Goal: Task Accomplishment & Management: Use online tool/utility

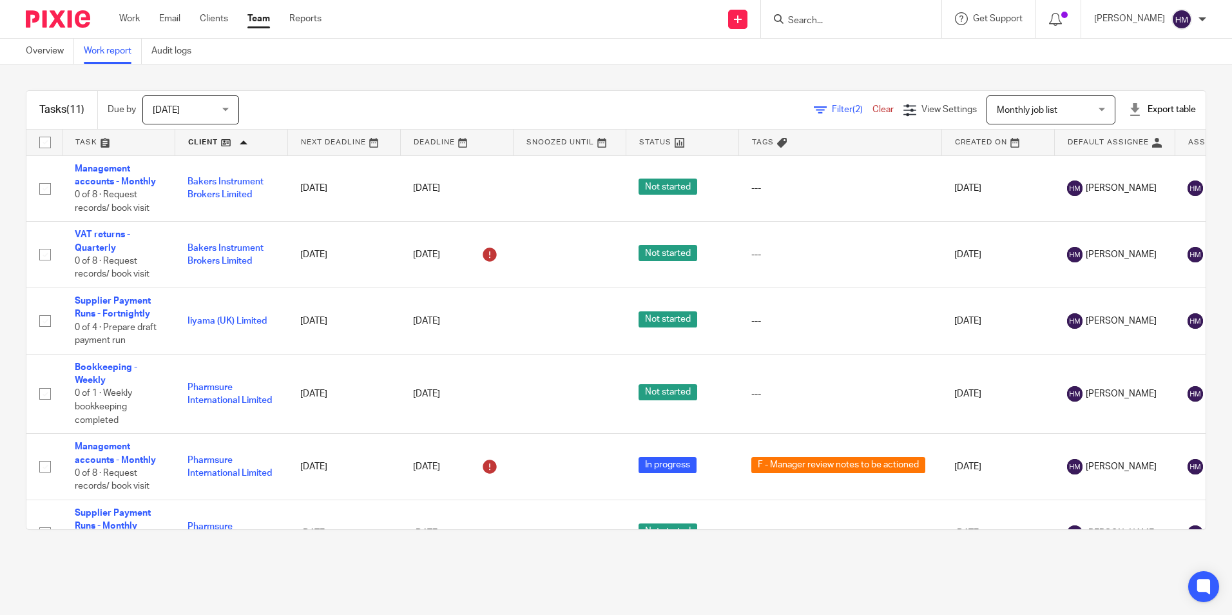
scroll to position [193, 0]
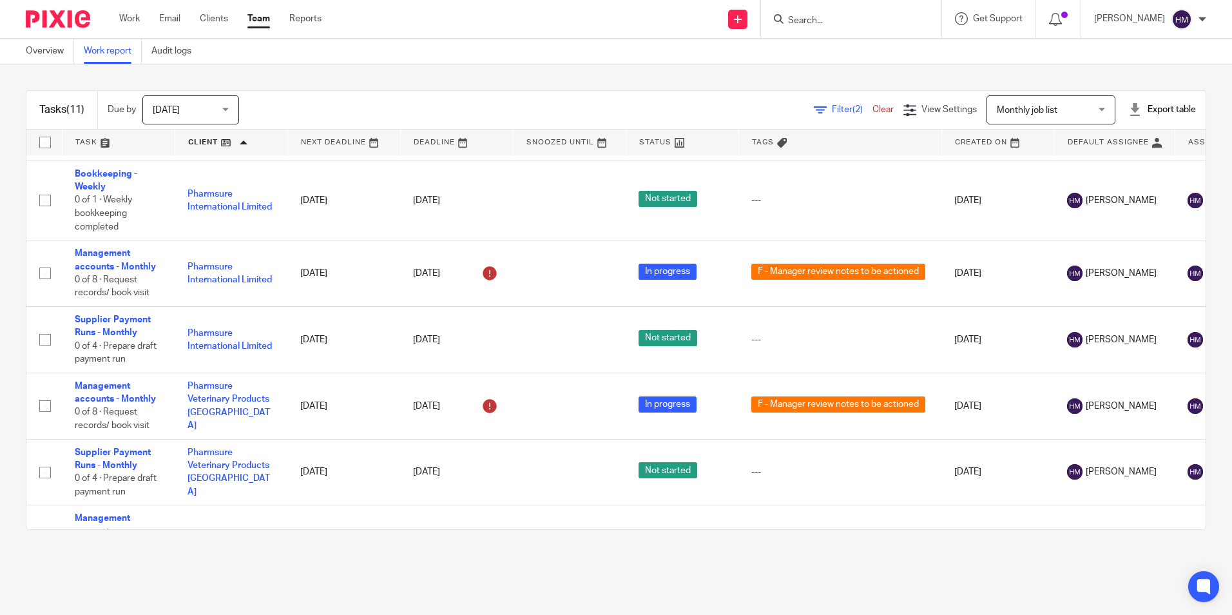
click at [213, 145] on link at bounding box center [231, 143] width 112 height 26
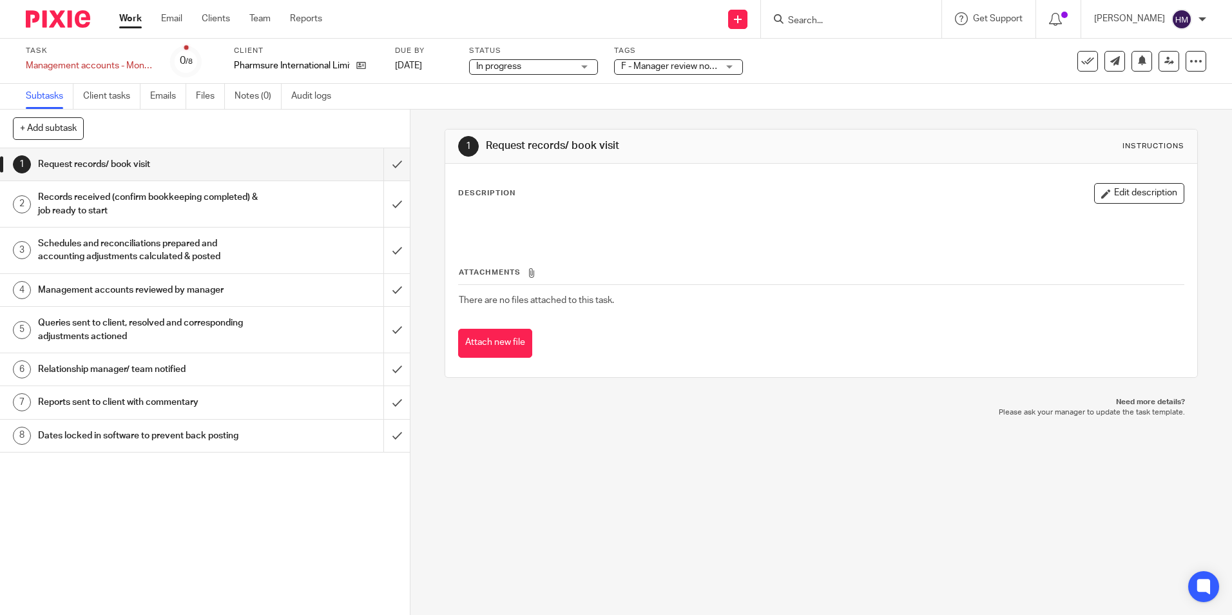
click at [188, 289] on h1 "Management accounts reviewed by manager" at bounding box center [149, 289] width 222 height 19
click at [232, 290] on h1 "Management accounts reviewed by manager" at bounding box center [149, 289] width 222 height 19
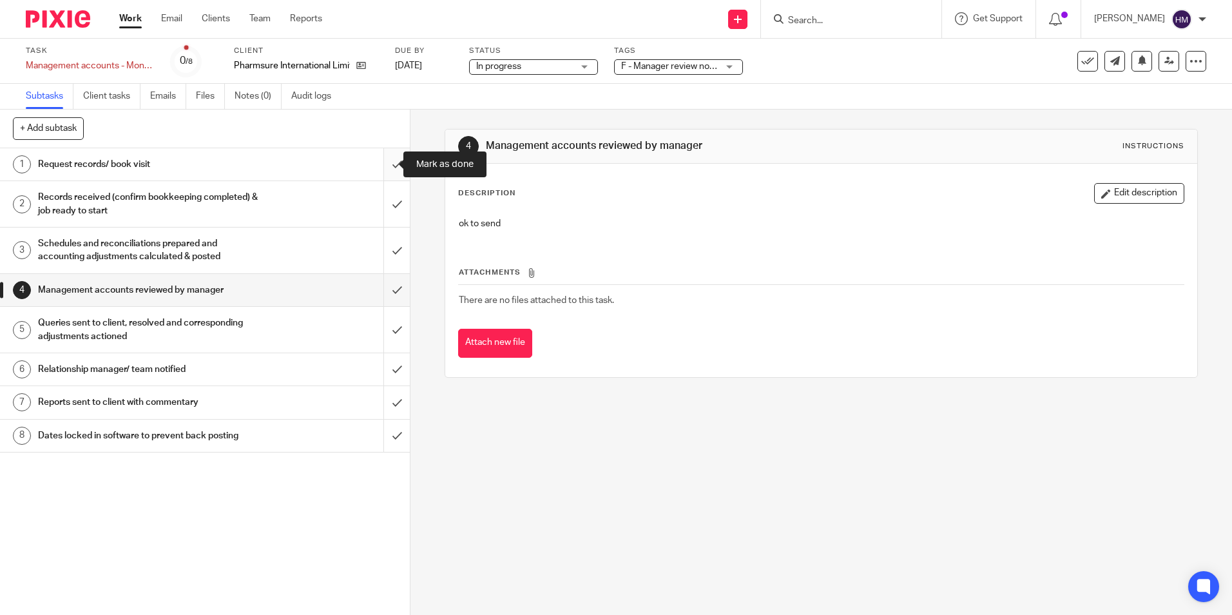
click at [376, 164] on input "submit" at bounding box center [205, 164] width 410 height 32
click at [386, 202] on input "submit" at bounding box center [205, 204] width 410 height 46
drag, startPoint x: 387, startPoint y: 247, endPoint x: 384, endPoint y: 262, distance: 15.7
click at [386, 248] on input "submit" at bounding box center [205, 251] width 410 height 46
click at [381, 285] on input "submit" at bounding box center [205, 290] width 410 height 32
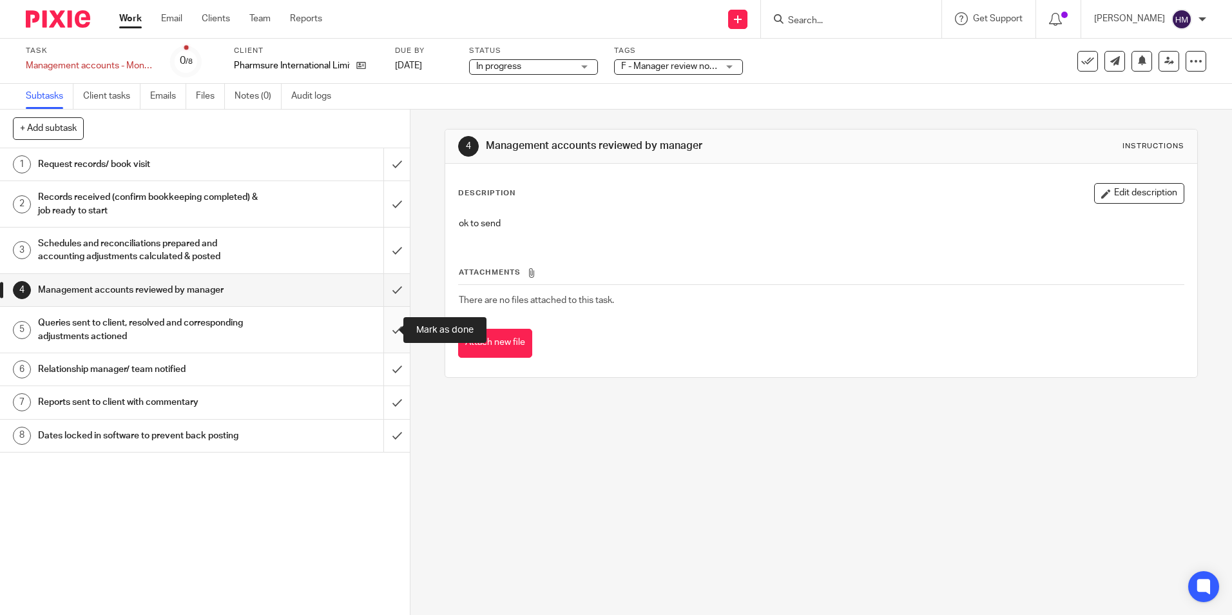
click at [382, 325] on input "submit" at bounding box center [205, 330] width 410 height 46
click at [383, 367] on input "submit" at bounding box center [205, 369] width 410 height 32
click at [378, 400] on input "submit" at bounding box center [205, 402] width 410 height 32
click at [380, 436] on input "submit" at bounding box center [205, 436] width 410 height 32
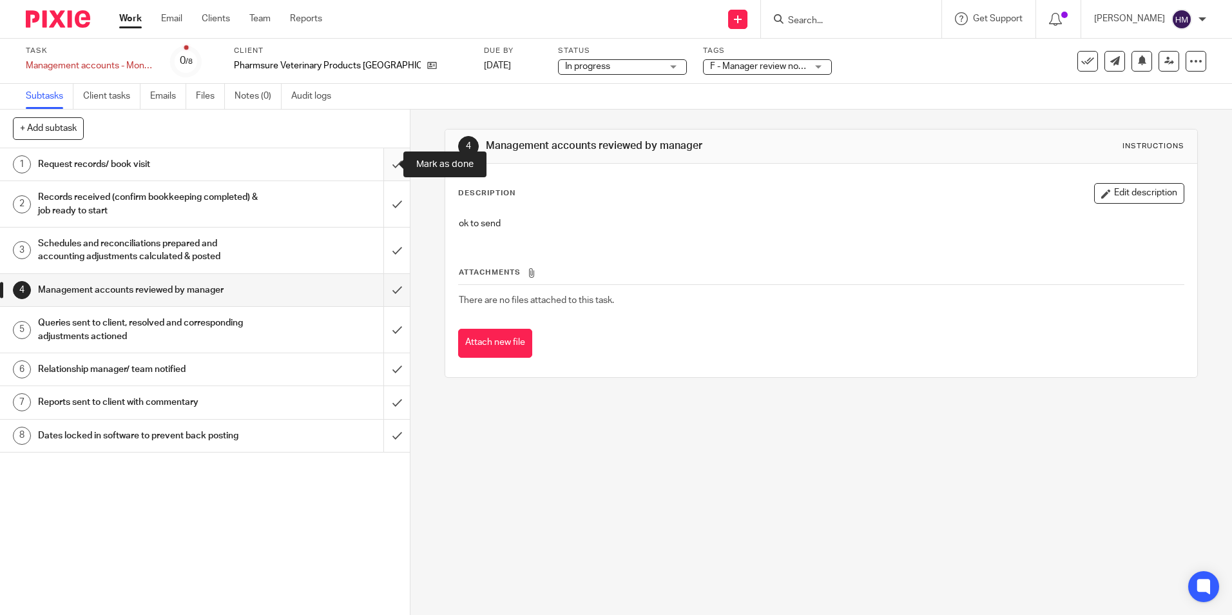
click at [386, 164] on input "submit" at bounding box center [205, 164] width 410 height 32
drag, startPoint x: 389, startPoint y: 209, endPoint x: 385, endPoint y: 249, distance: 40.1
click at [388, 212] on input "submit" at bounding box center [205, 204] width 410 height 46
click at [382, 261] on input "submit" at bounding box center [205, 251] width 410 height 46
click at [384, 290] on input "submit" at bounding box center [205, 290] width 410 height 32
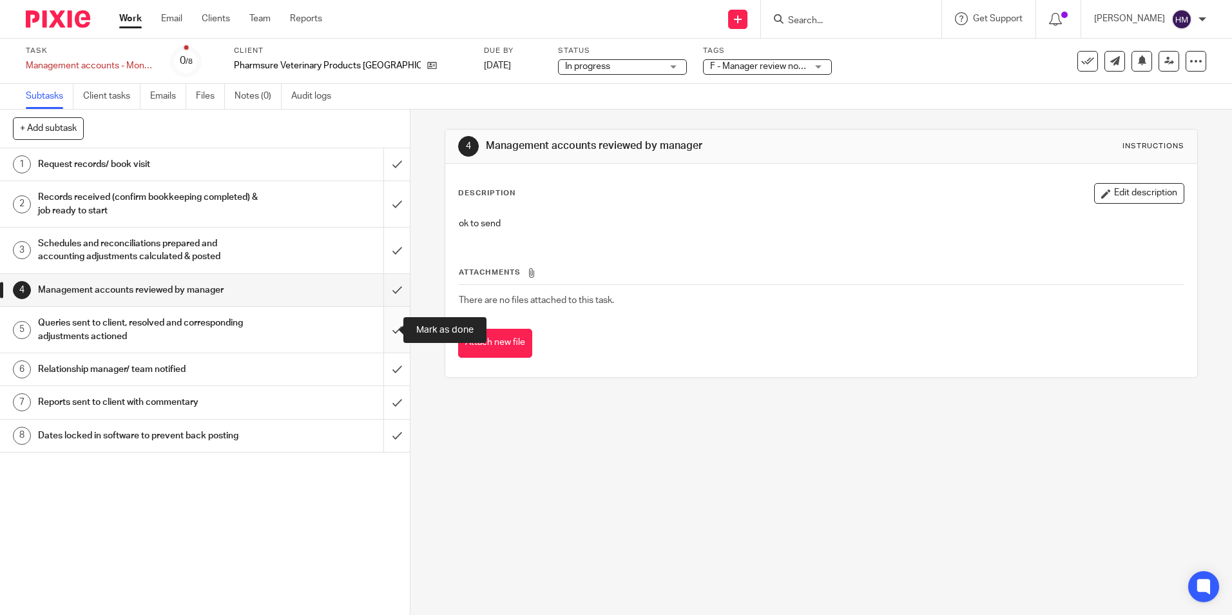
click at [388, 335] on input "submit" at bounding box center [205, 330] width 410 height 46
click at [380, 370] on input "submit" at bounding box center [205, 369] width 410 height 32
click at [379, 400] on input "submit" at bounding box center [205, 402] width 410 height 32
click at [376, 442] on input "submit" at bounding box center [205, 436] width 410 height 32
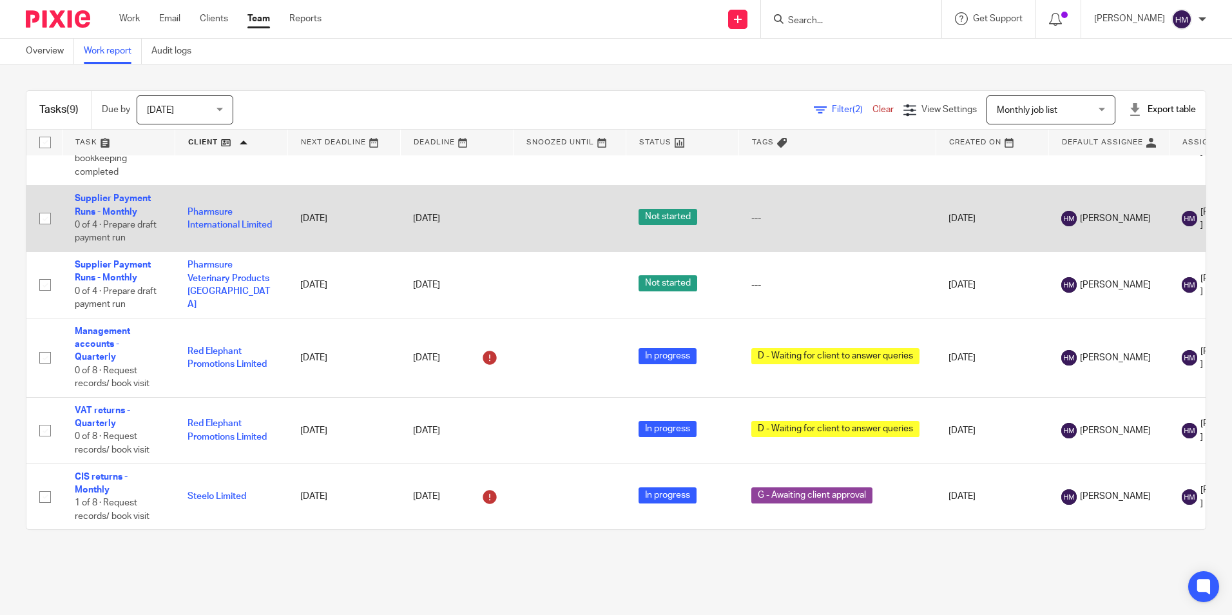
scroll to position [193, 0]
